Goal: Information Seeking & Learning: Learn about a topic

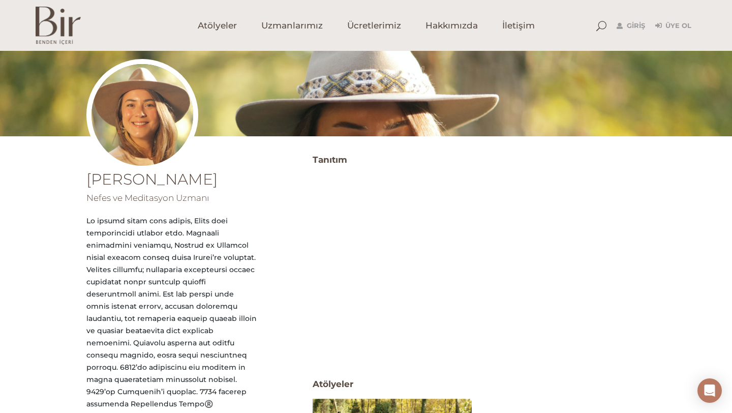
scroll to position [82, 0]
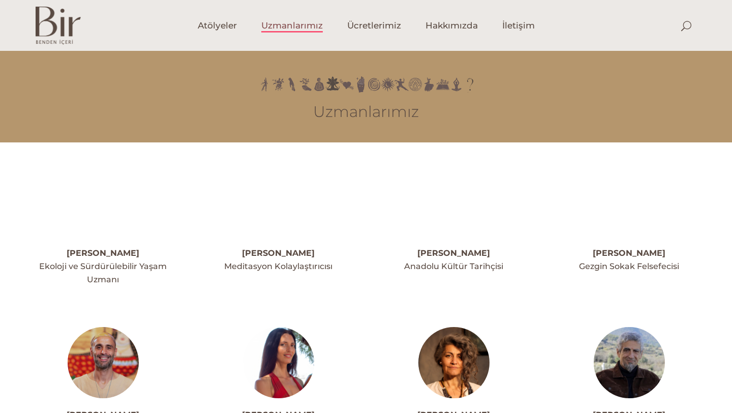
scroll to position [463, 0]
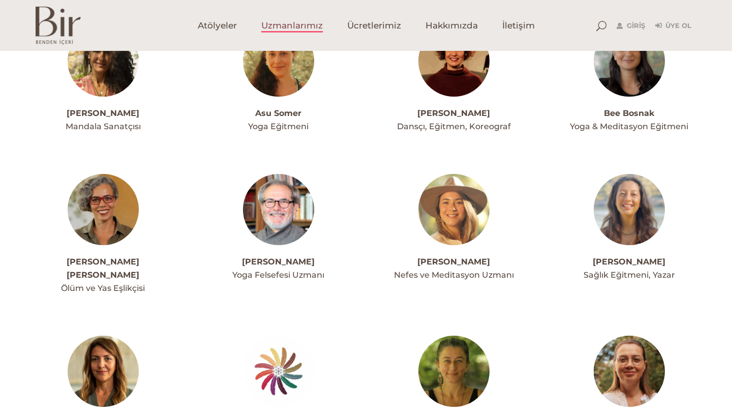
click at [448, 239] on img at bounding box center [454, 209] width 71 height 71
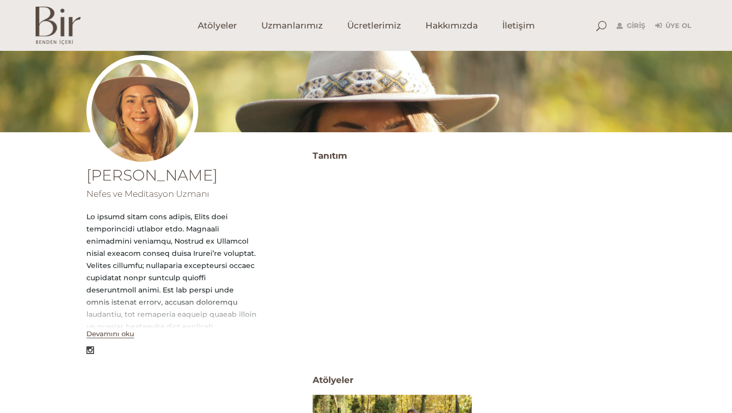
scroll to position [100, 0]
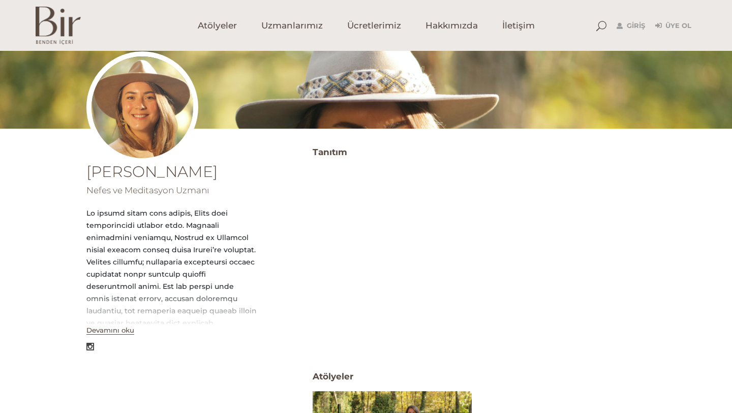
click at [118, 332] on button "Devamını oku" at bounding box center [110, 330] width 48 height 9
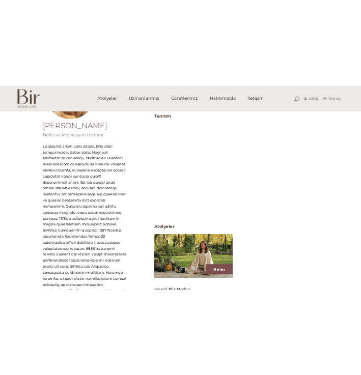
scroll to position [192, 0]
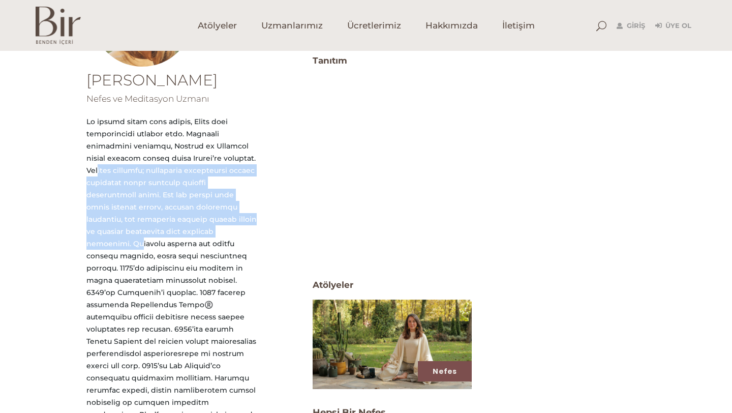
drag, startPoint x: 87, startPoint y: 168, endPoint x: 206, endPoint y: 233, distance: 136.3
click at [206, 233] on div at bounding box center [171, 347] width 170 height 464
copy div "Okuduğu yıllarda; insanların yaşadıkları toplum düzeninde mutlu olmaları üzerin…"
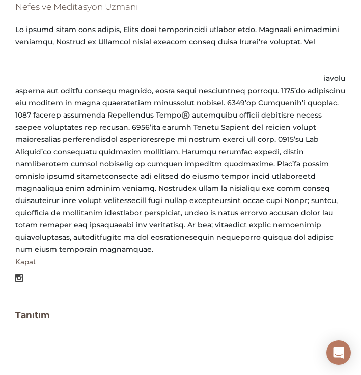
scroll to position [278, 0]
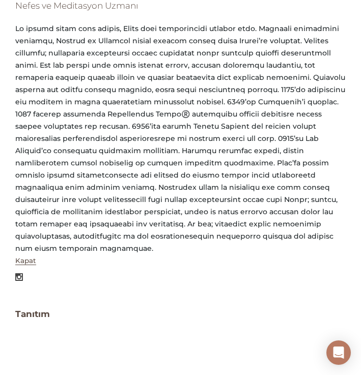
drag, startPoint x: 300, startPoint y: 115, endPoint x: 307, endPoint y: 118, distance: 7.3
click at [307, 118] on div at bounding box center [180, 138] width 330 height 232
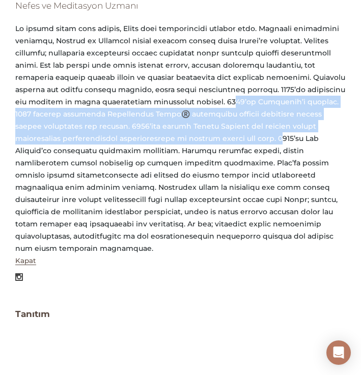
drag, startPoint x: 200, startPoint y: 118, endPoint x: 160, endPoint y: 155, distance: 54.4
click at [160, 155] on div at bounding box center [180, 138] width 330 height 232
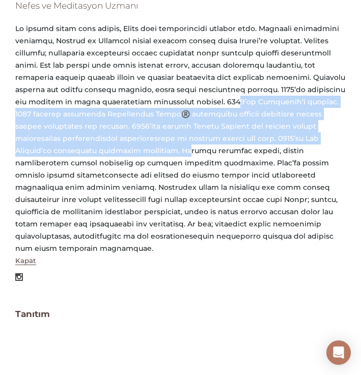
drag, startPoint x: 202, startPoint y: 116, endPoint x: 61, endPoint y: 166, distance: 149.6
click at [61, 166] on div at bounding box center [180, 138] width 330 height 232
copy div "2014’de Hindistan’a taşındı. 2015 yılında katıldığı Transformal Nefes®️ eğitimi…"
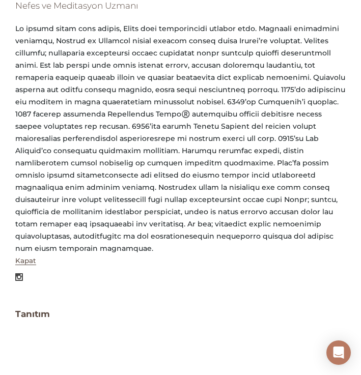
click at [234, 197] on div at bounding box center [180, 138] width 330 height 232
click at [65, 164] on div at bounding box center [180, 138] width 330 height 232
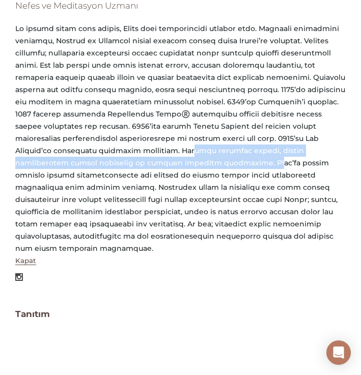
drag, startPoint x: 63, startPoint y: 164, endPoint x: 93, endPoint y: 178, distance: 33.7
click at [93, 178] on div at bounding box center [180, 138] width 330 height 232
copy div "Nefesin insandan insana, farklı coğrafyalara uzanan etkileşim ve değişim süreci…"
